Goal: Task Accomplishment & Management: Use online tool/utility

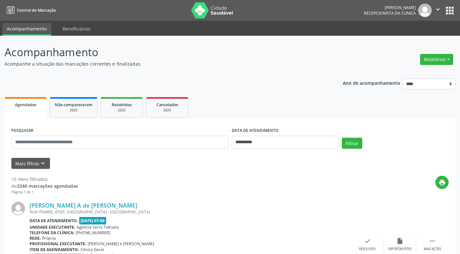
click at [433, 57] on button "Relatórios" at bounding box center [436, 59] width 33 height 11
click at [410, 72] on link "Agendamentos" at bounding box center [418, 73] width 70 height 9
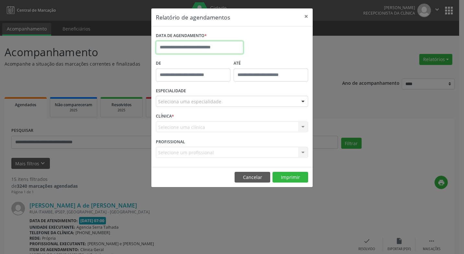
click at [211, 49] on input "text" at bounding box center [200, 47] width 88 height 13
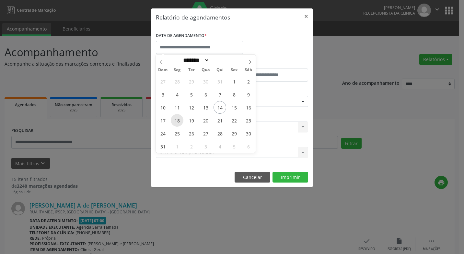
click at [178, 120] on span "18" at bounding box center [177, 120] width 13 height 13
type input "**********"
click at [178, 120] on span "18" at bounding box center [177, 120] width 13 height 13
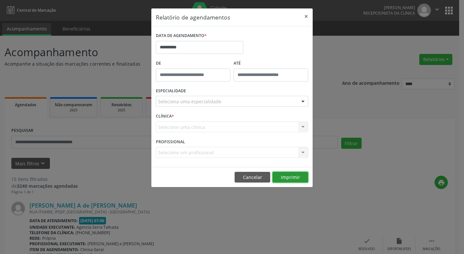
click at [290, 179] on button "Imprimir" at bounding box center [291, 177] width 36 height 11
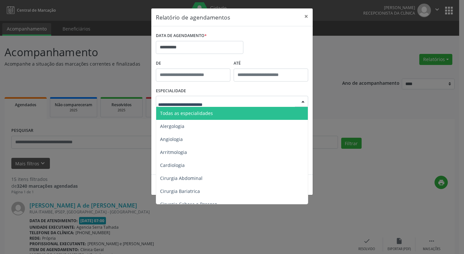
click at [248, 104] on div at bounding box center [232, 101] width 152 height 11
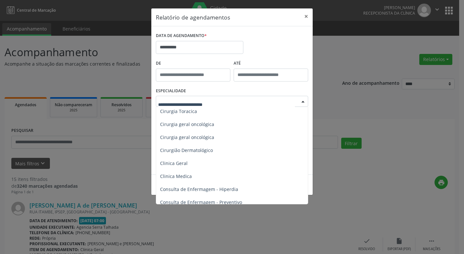
scroll to position [195, 0]
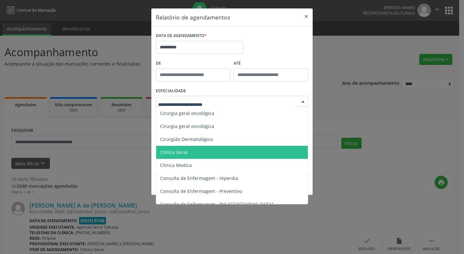
click at [174, 151] on span "Clinica Geral" at bounding box center [174, 152] width 28 height 6
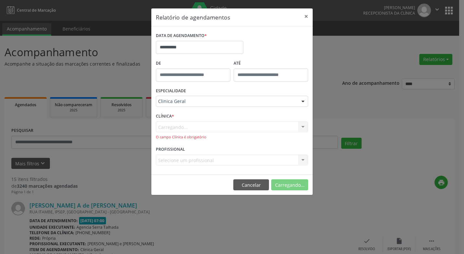
click at [198, 128] on div "Carregando... Nenhum resultado encontrado para: " " Não há nenhuma opção para s…" at bounding box center [232, 130] width 152 height 18
click at [289, 185] on button "Imprimir" at bounding box center [291, 184] width 36 height 11
